Goal: Information Seeking & Learning: Learn about a topic

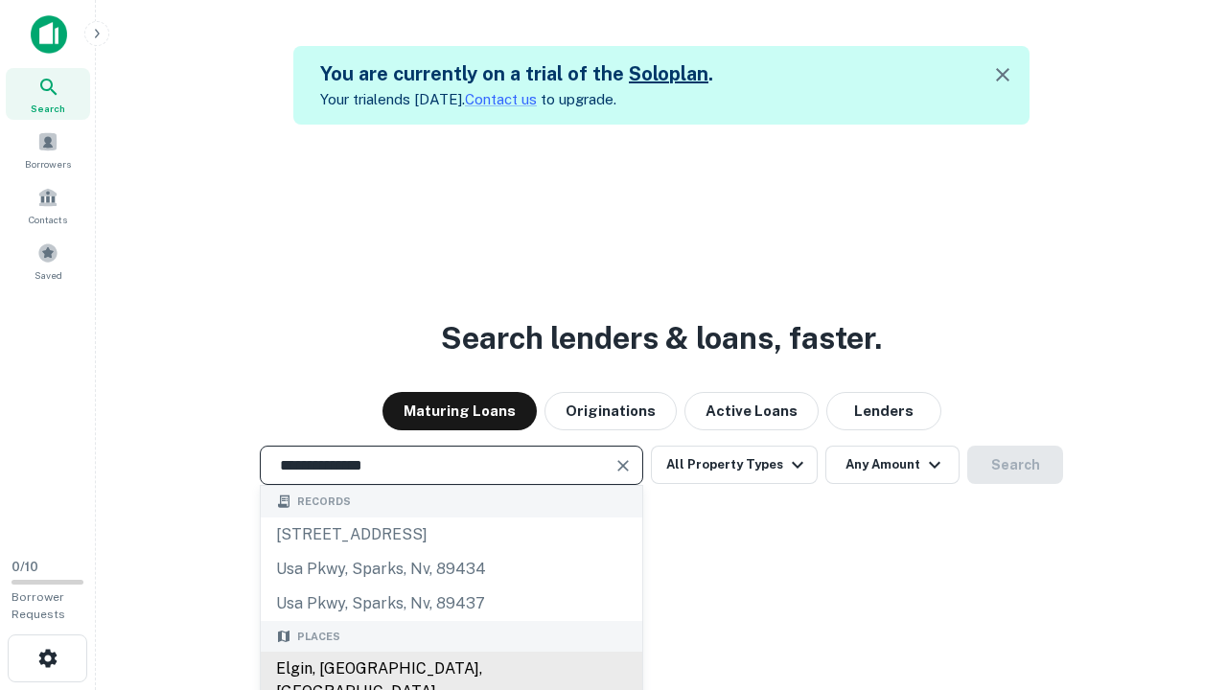
click at [450, 669] on div "Elgin, IL, USA" at bounding box center [451, 680] width 381 height 57
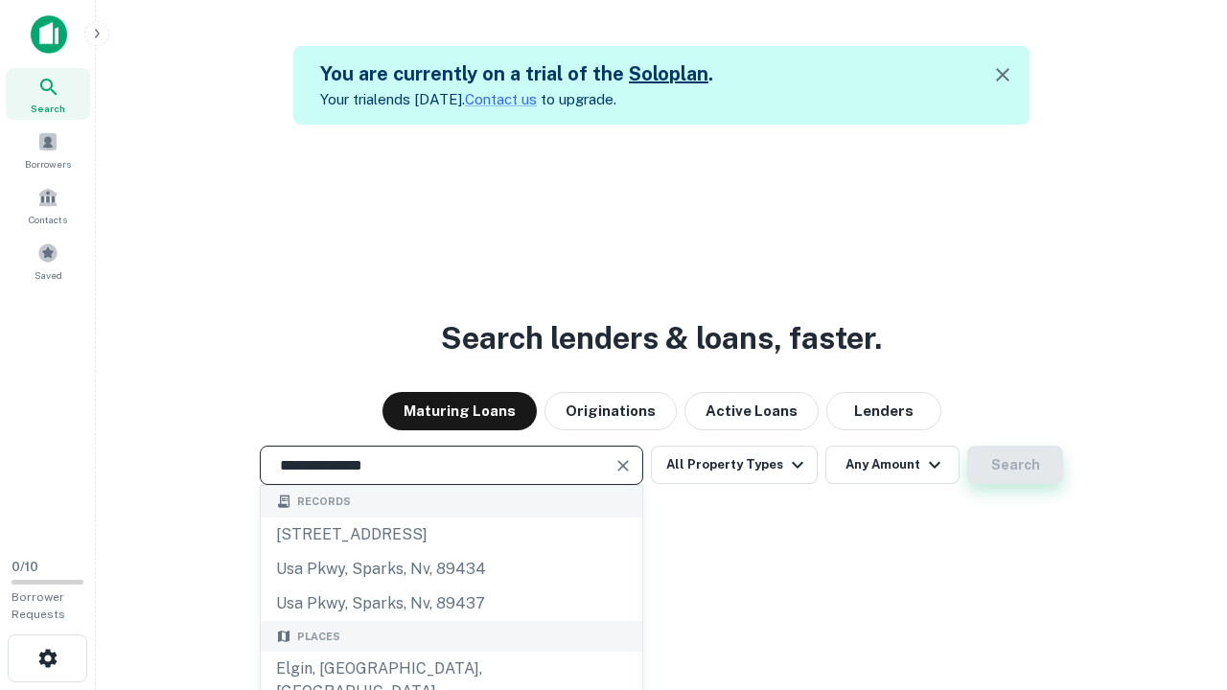
type input "**********"
click at [967, 446] on button "Search" at bounding box center [1015, 465] width 96 height 38
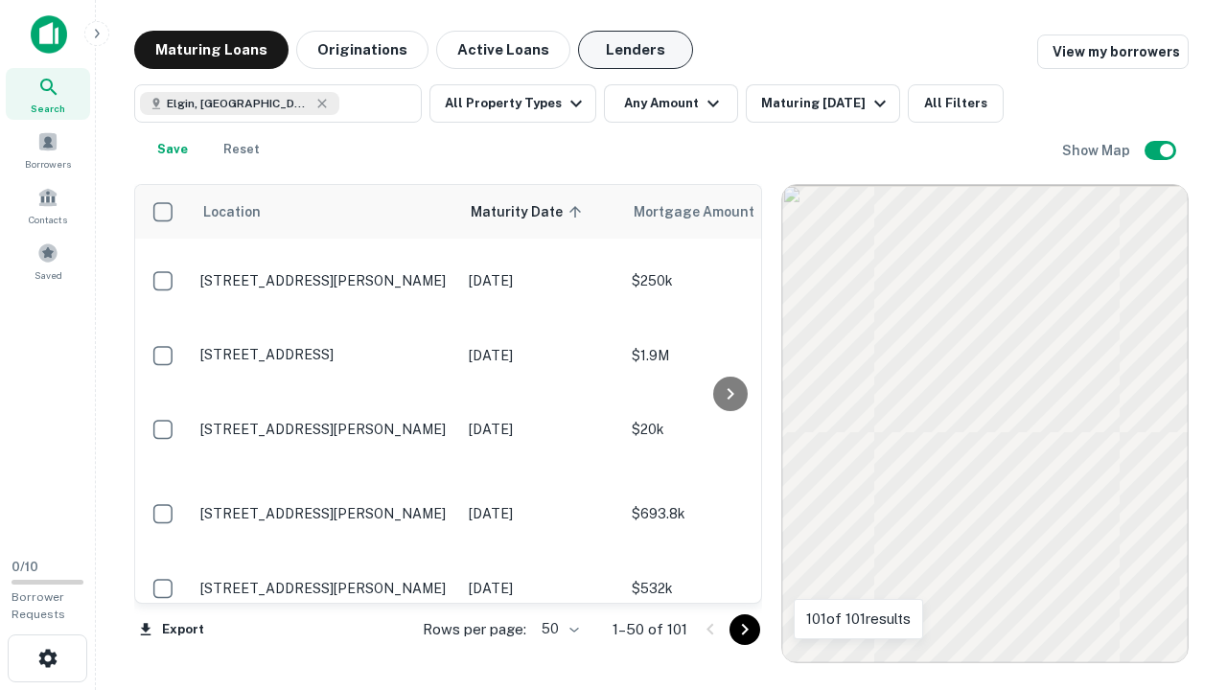
click at [635, 50] on button "Lenders" at bounding box center [635, 50] width 115 height 38
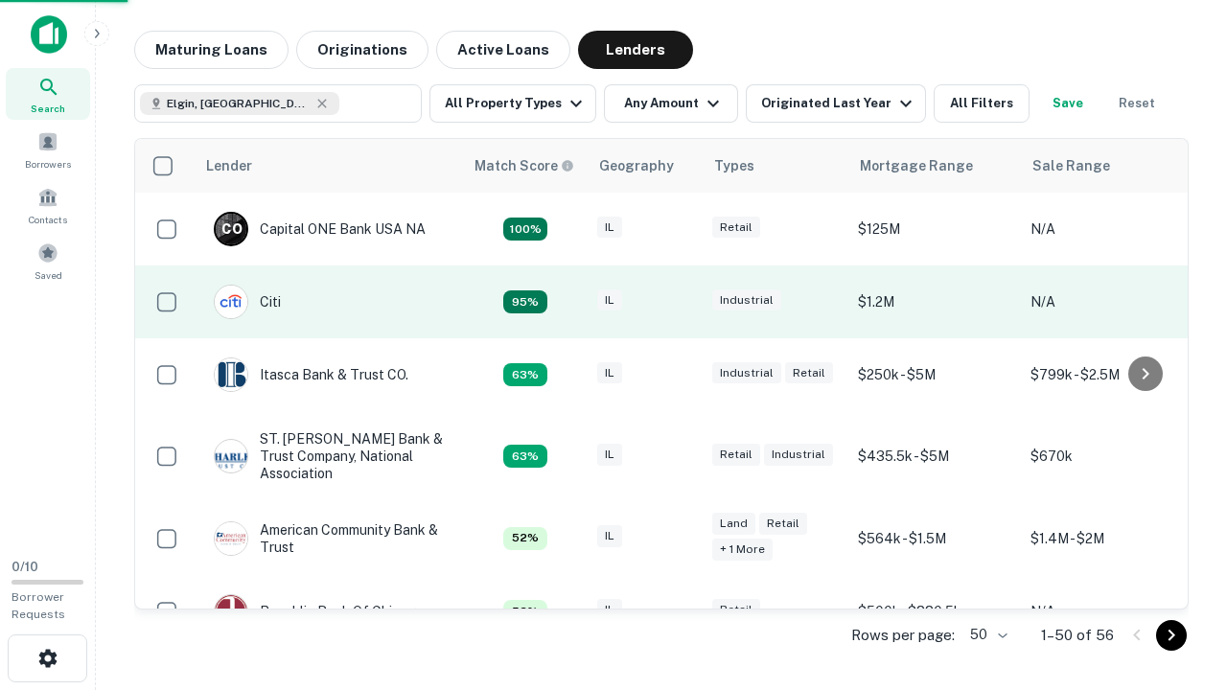
click at [680, 302] on div "IL" at bounding box center [645, 302] width 96 height 26
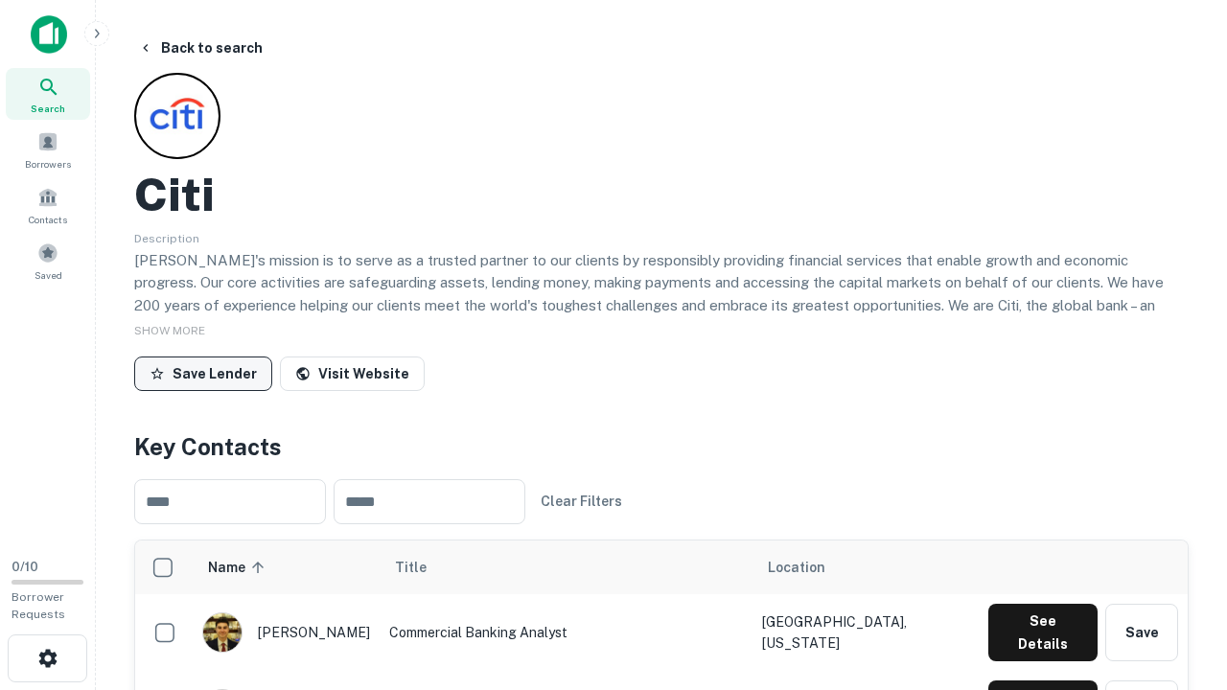
click at [203, 373] on button "Save Lender" at bounding box center [203, 373] width 138 height 34
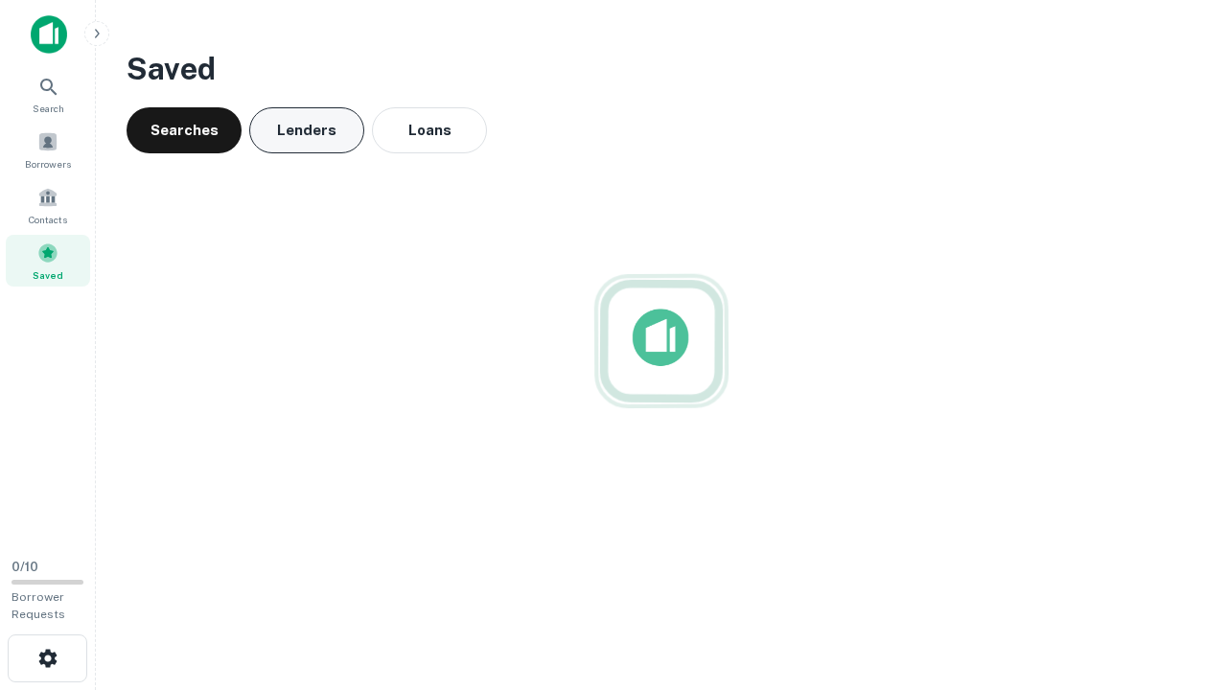
click at [307, 130] on button "Lenders" at bounding box center [306, 130] width 115 height 46
